Goal: Navigation & Orientation: Understand site structure

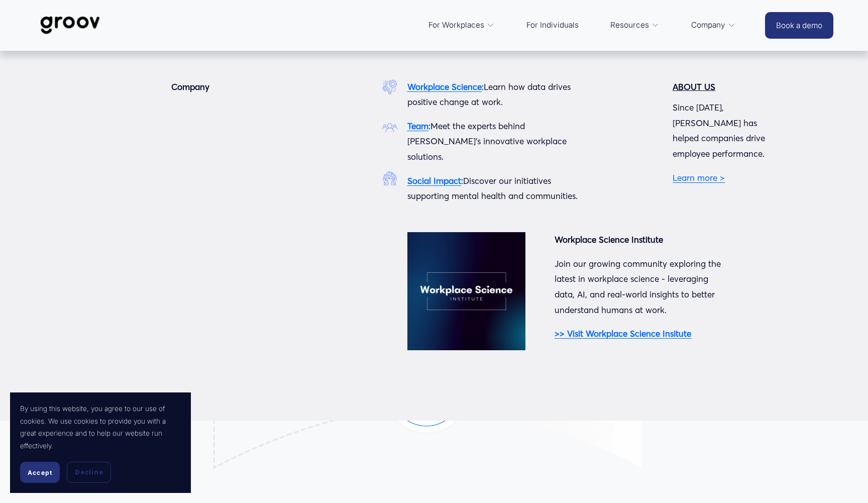
click at [717, 28] on span "Company" at bounding box center [708, 25] width 34 height 14
click at [706, 26] on span "Company" at bounding box center [708, 25] width 34 height 14
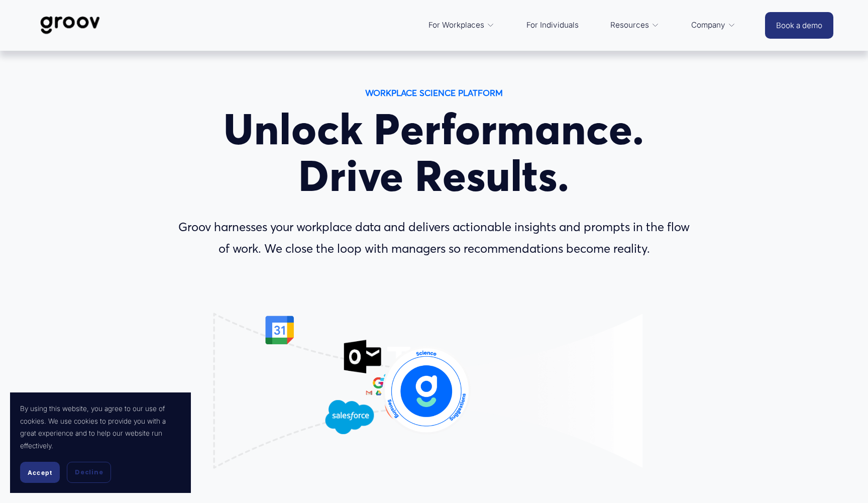
click at [35, 471] on span "Accept" at bounding box center [40, 472] width 25 height 8
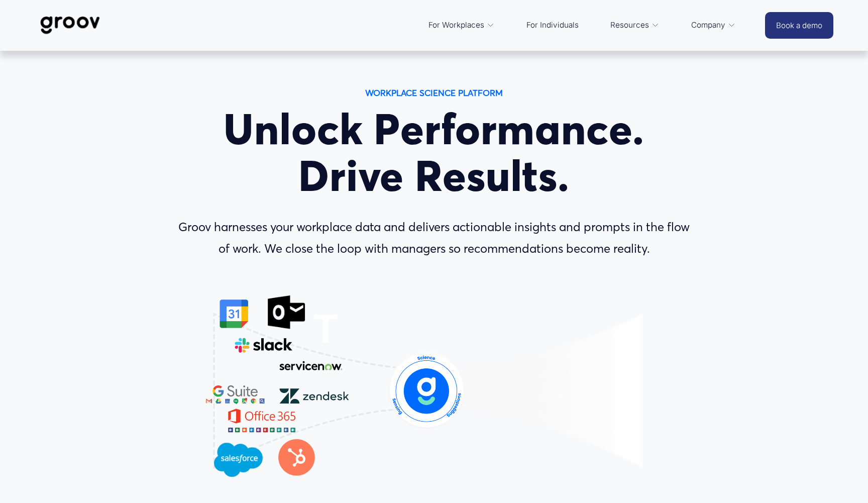
click at [636, 145] on h1 "Unlock Performance. Drive Results." at bounding box center [433, 152] width 525 height 93
